Goal: Task Accomplishment & Management: Manage account settings

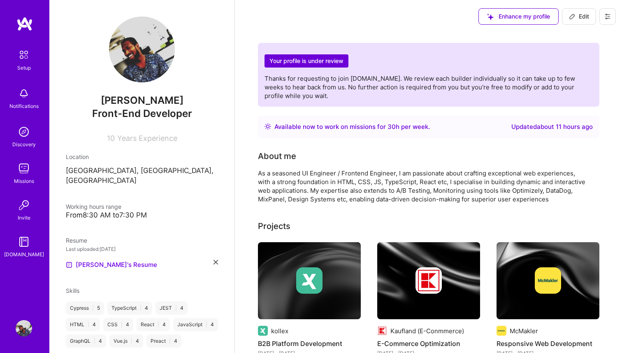
click at [25, 333] on img at bounding box center [24, 328] width 16 height 16
click at [610, 14] on icon at bounding box center [608, 16] width 5 height 5
click at [564, 81] on button "Log Out" at bounding box center [586, 77] width 62 height 21
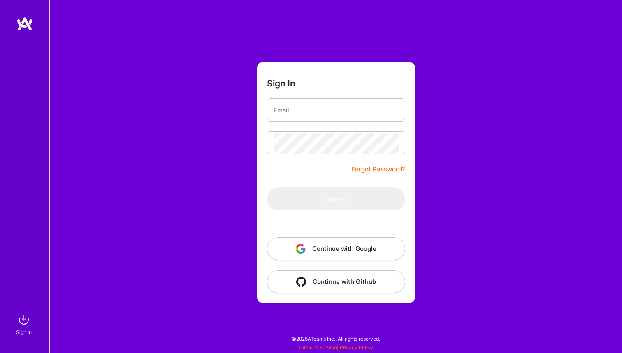
click at [334, 240] on button "Continue with Google" at bounding box center [336, 248] width 138 height 23
